Goal: Information Seeking & Learning: Find specific fact

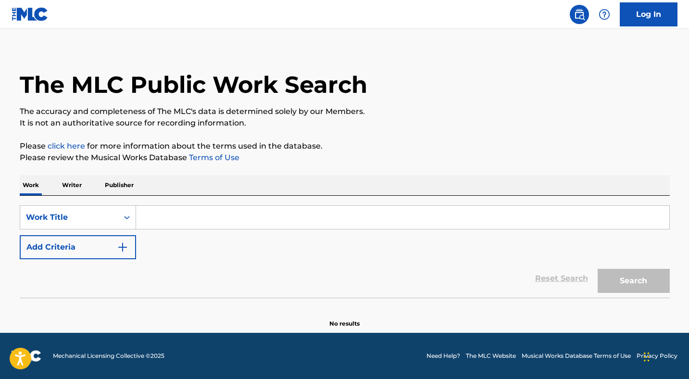
click at [169, 217] on input "Search Form" at bounding box center [402, 217] width 533 height 23
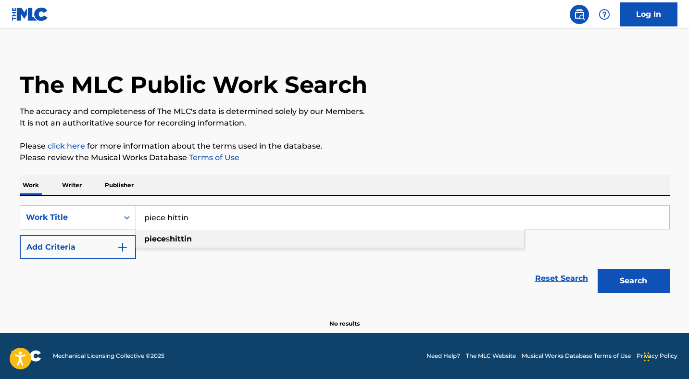
type input "piece hittin"
click at [199, 238] on div "piece s hittin" at bounding box center [330, 238] width 388 height 17
click at [629, 284] on button "Search" at bounding box center [633, 281] width 72 height 24
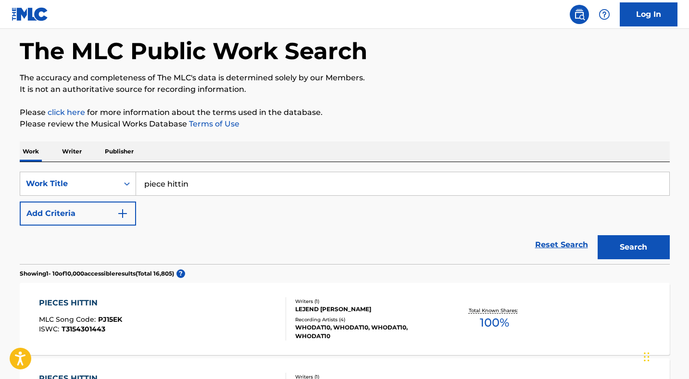
scroll to position [70, 0]
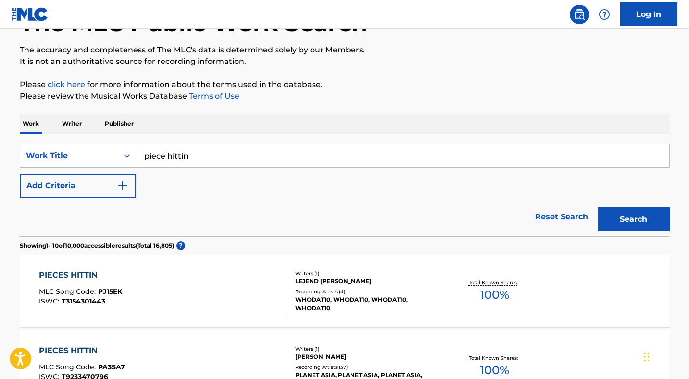
click at [187, 281] on div "PIECES HITTIN MLC Song Code : PJ15EK ISWC : T3154301443" at bounding box center [162, 290] width 247 height 43
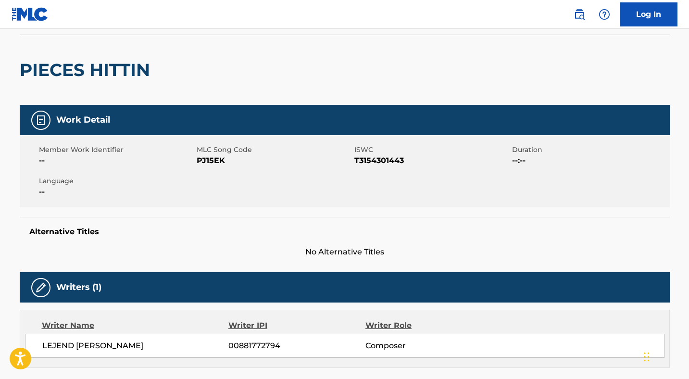
scroll to position [187, 0]
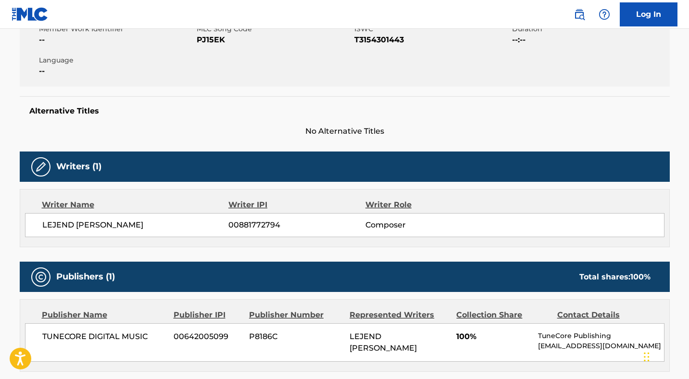
scroll to position [70, 0]
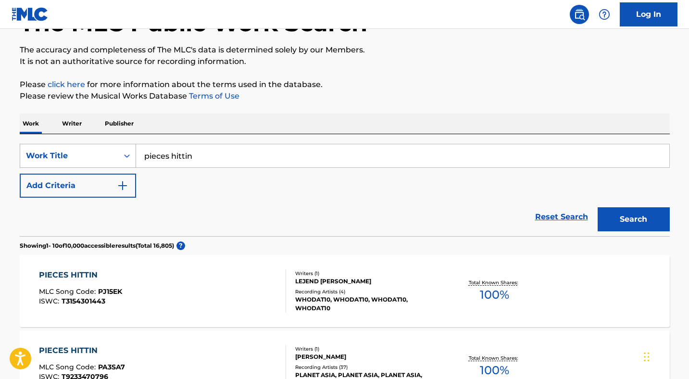
click at [88, 155] on div "Work Title" at bounding box center [69, 156] width 86 height 12
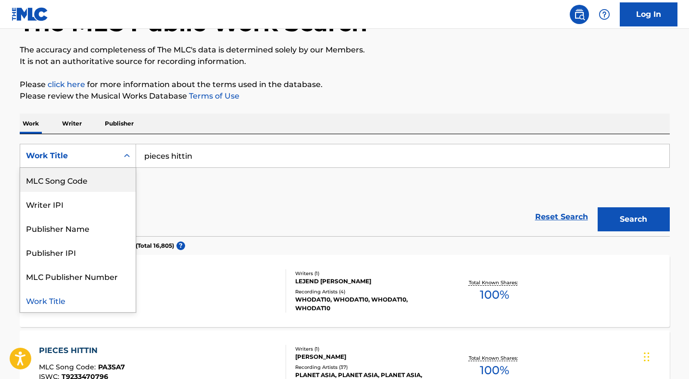
scroll to position [0, 0]
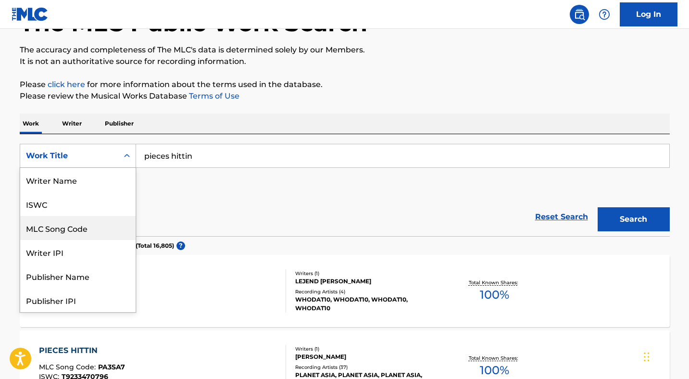
click at [53, 214] on div "ISWC" at bounding box center [77, 204] width 115 height 24
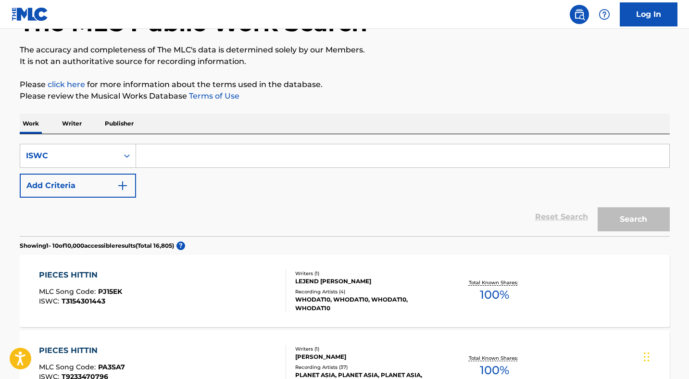
click at [192, 155] on input "Search Form" at bounding box center [402, 155] width 533 height 23
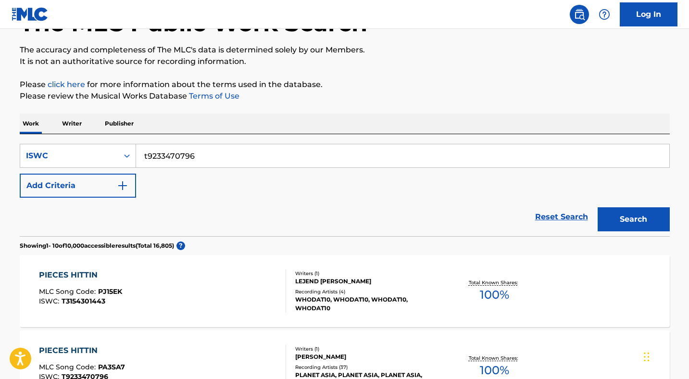
type input "t9233470796"
click at [597, 207] on button "Search" at bounding box center [633, 219] width 72 height 24
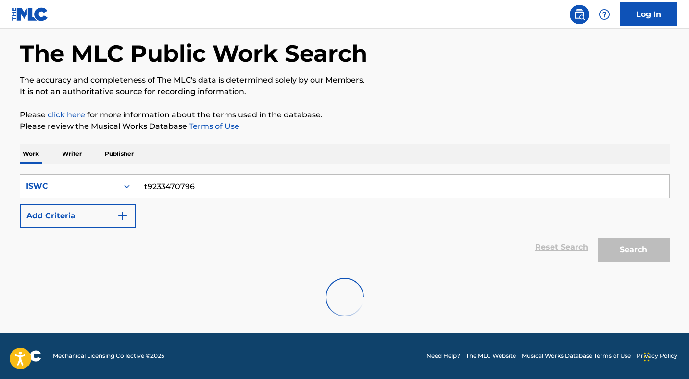
scroll to position [70, 0]
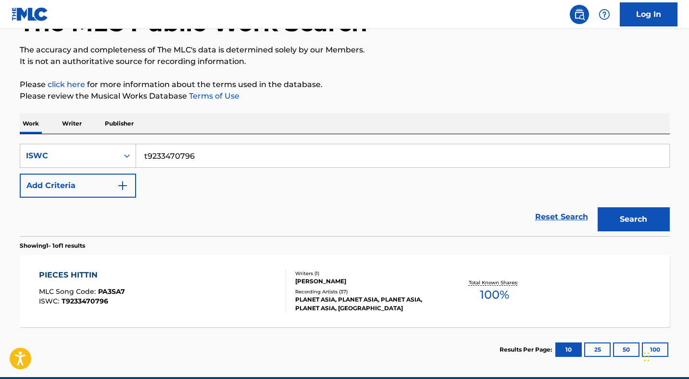
click at [197, 312] on div "PIECES HITTIN MLC Song Code : PA3SA7 ISWC : T9233470796" at bounding box center [162, 290] width 247 height 43
